Goal: Task Accomplishment & Management: Manage account settings

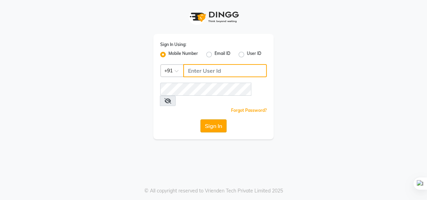
type input "6309731010"
click at [217, 120] on button "Sign In" at bounding box center [213, 126] width 26 height 13
